Goal: Information Seeking & Learning: Learn about a topic

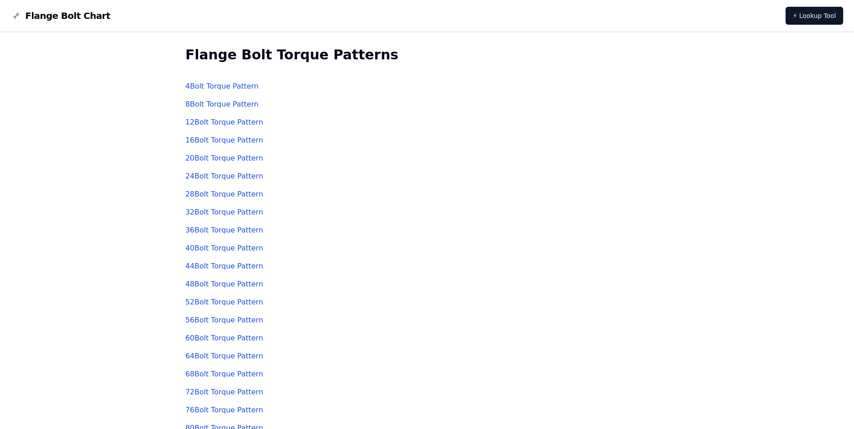
click at [235, 196] on link "28 Bolt Torque Pattern" at bounding box center [224, 194] width 78 height 9
